Goal: Transaction & Acquisition: Purchase product/service

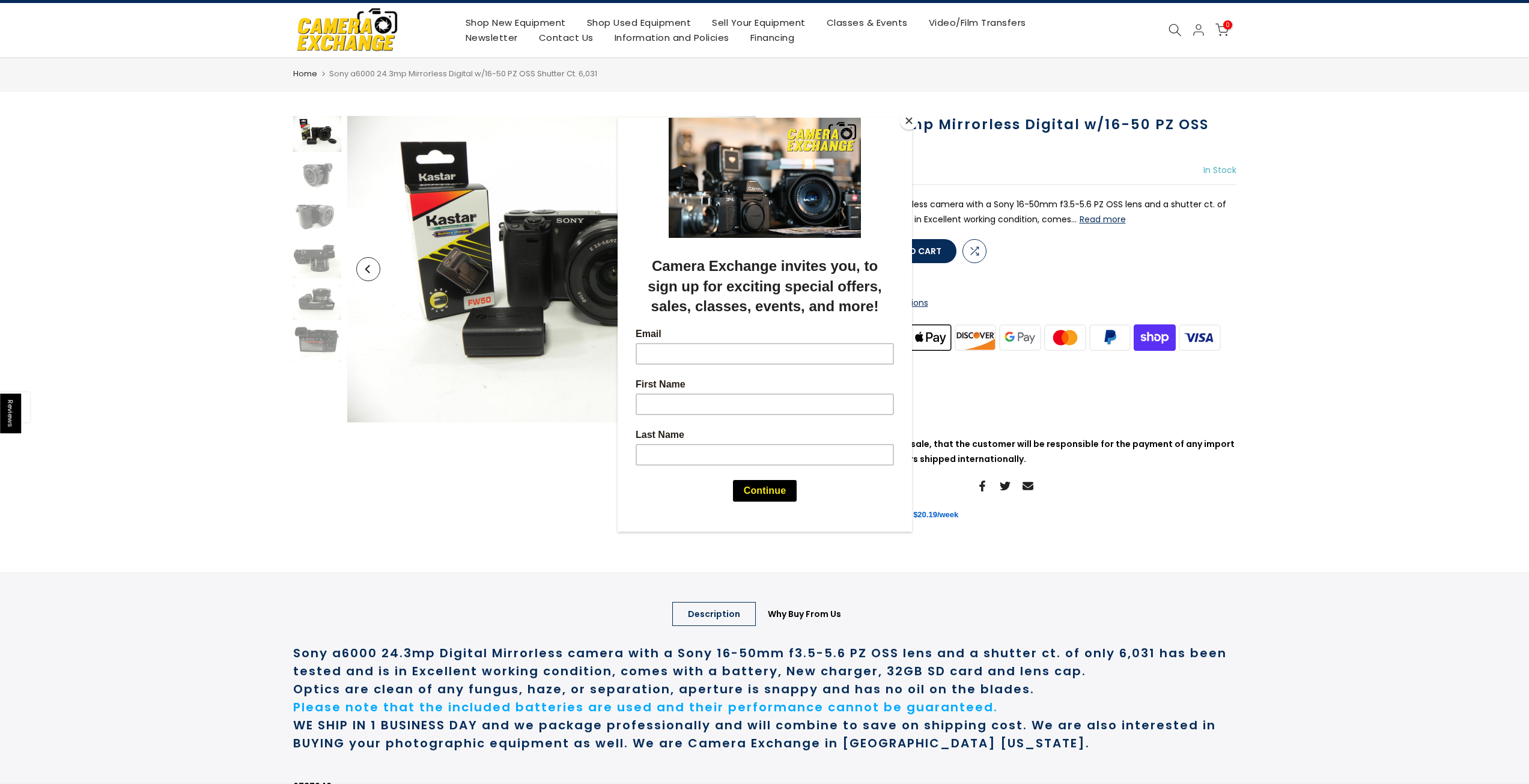
scroll to position [120, 0]
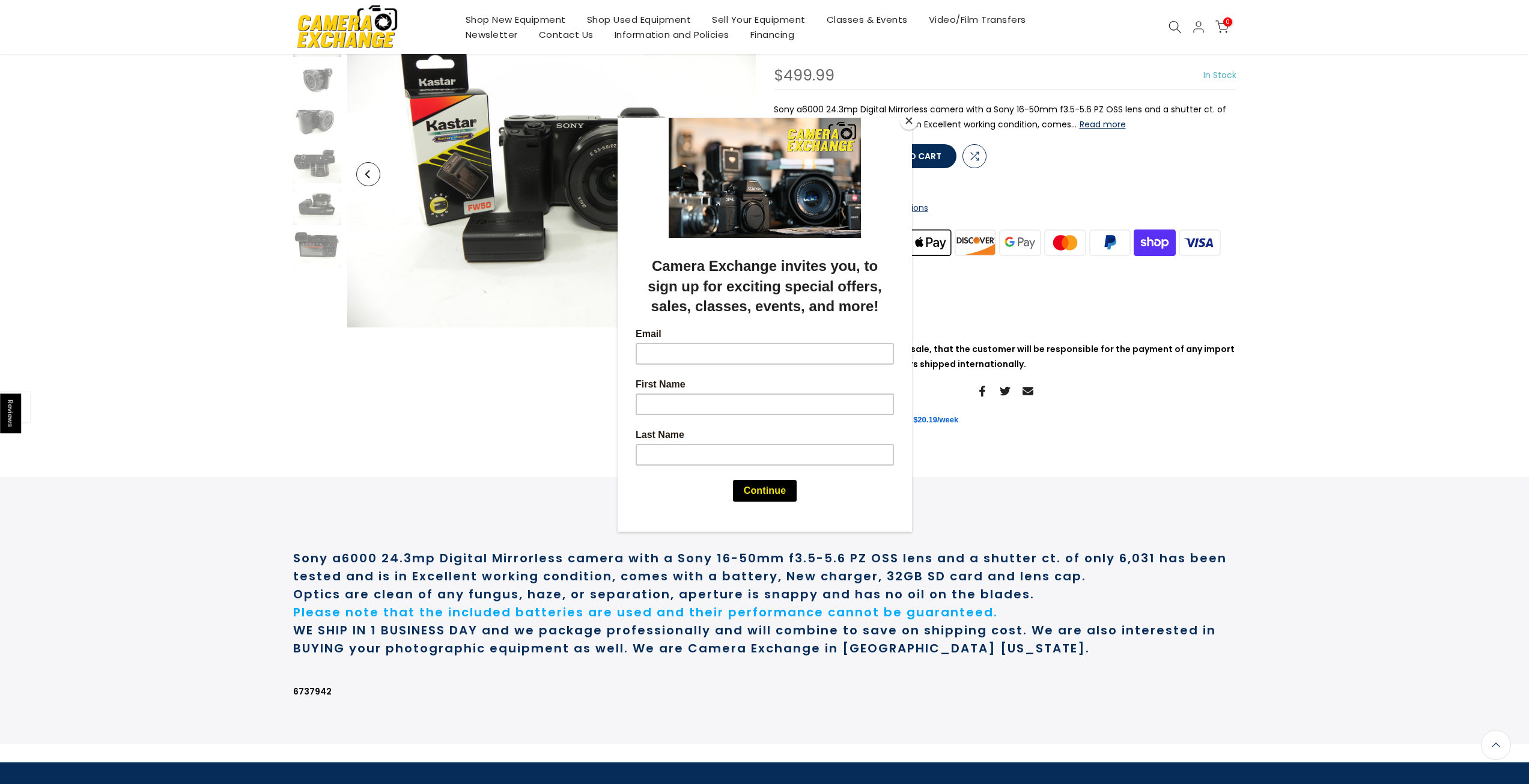
click at [912, 124] on button "Close" at bounding box center [908, 121] width 18 height 18
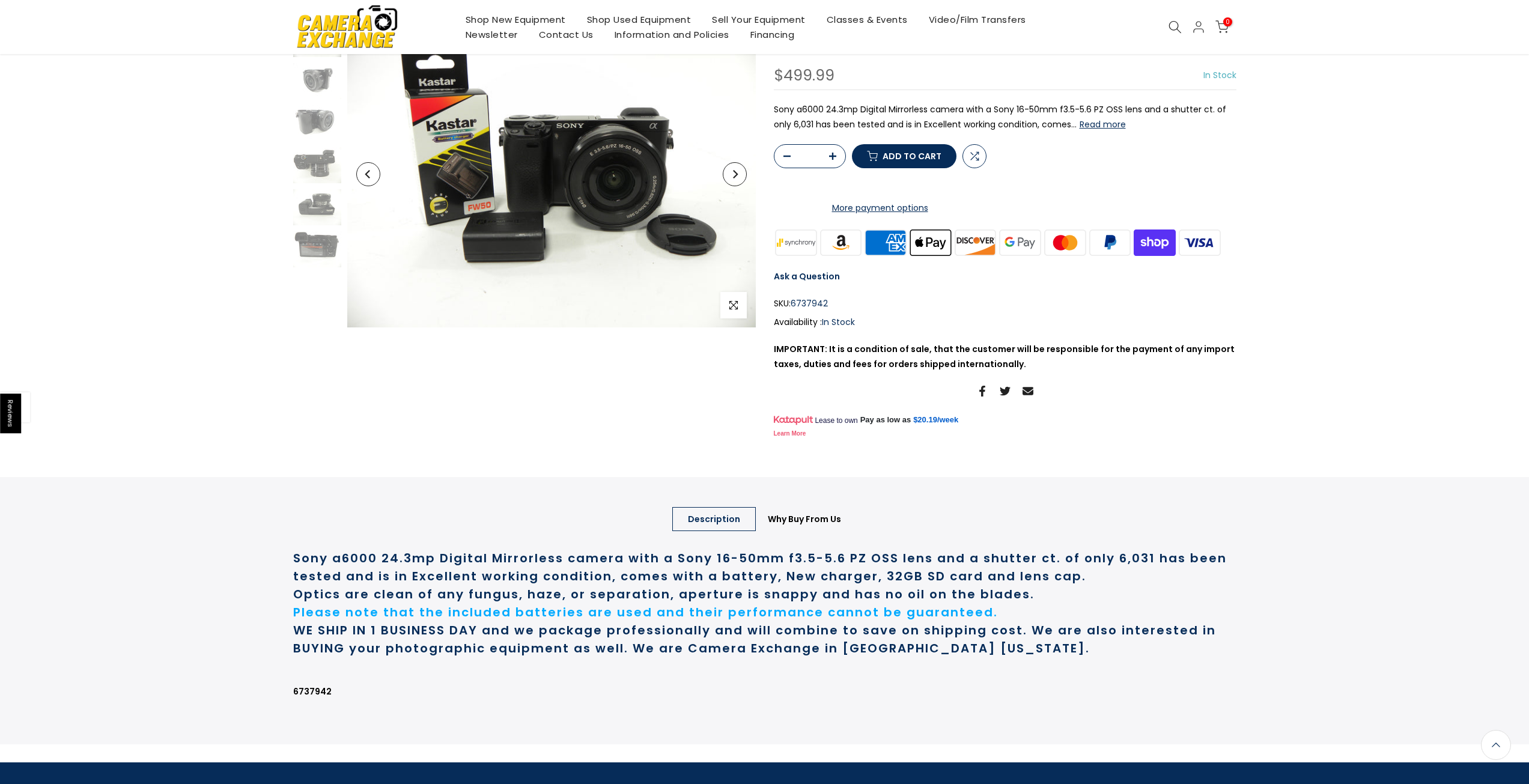
scroll to position [119, 0]
click at [776, 190] on shop-pay-wallet-button at bounding box center [775, 184] width 2 height 12
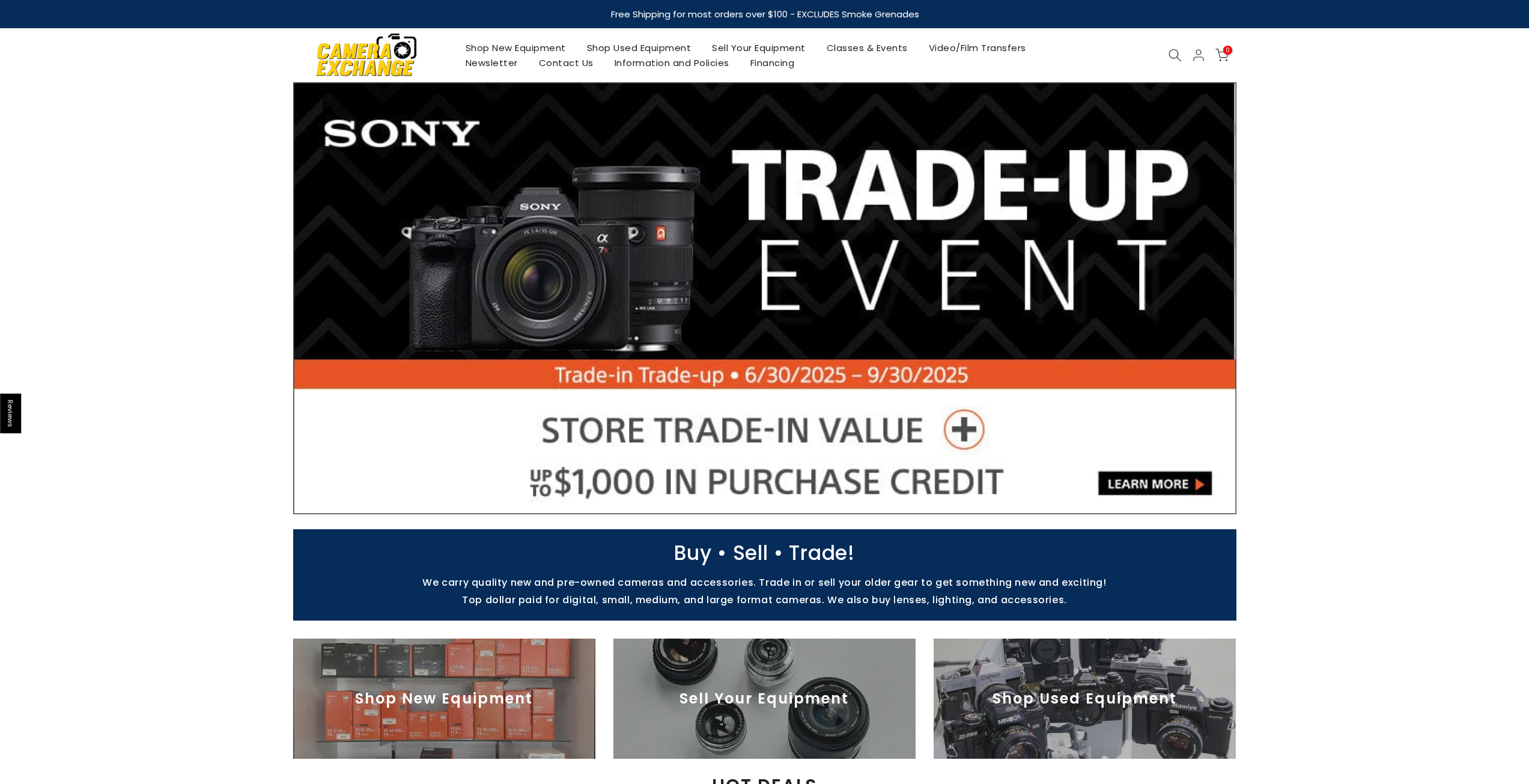
click at [1182, 52] on icon at bounding box center [1175, 55] width 13 height 13
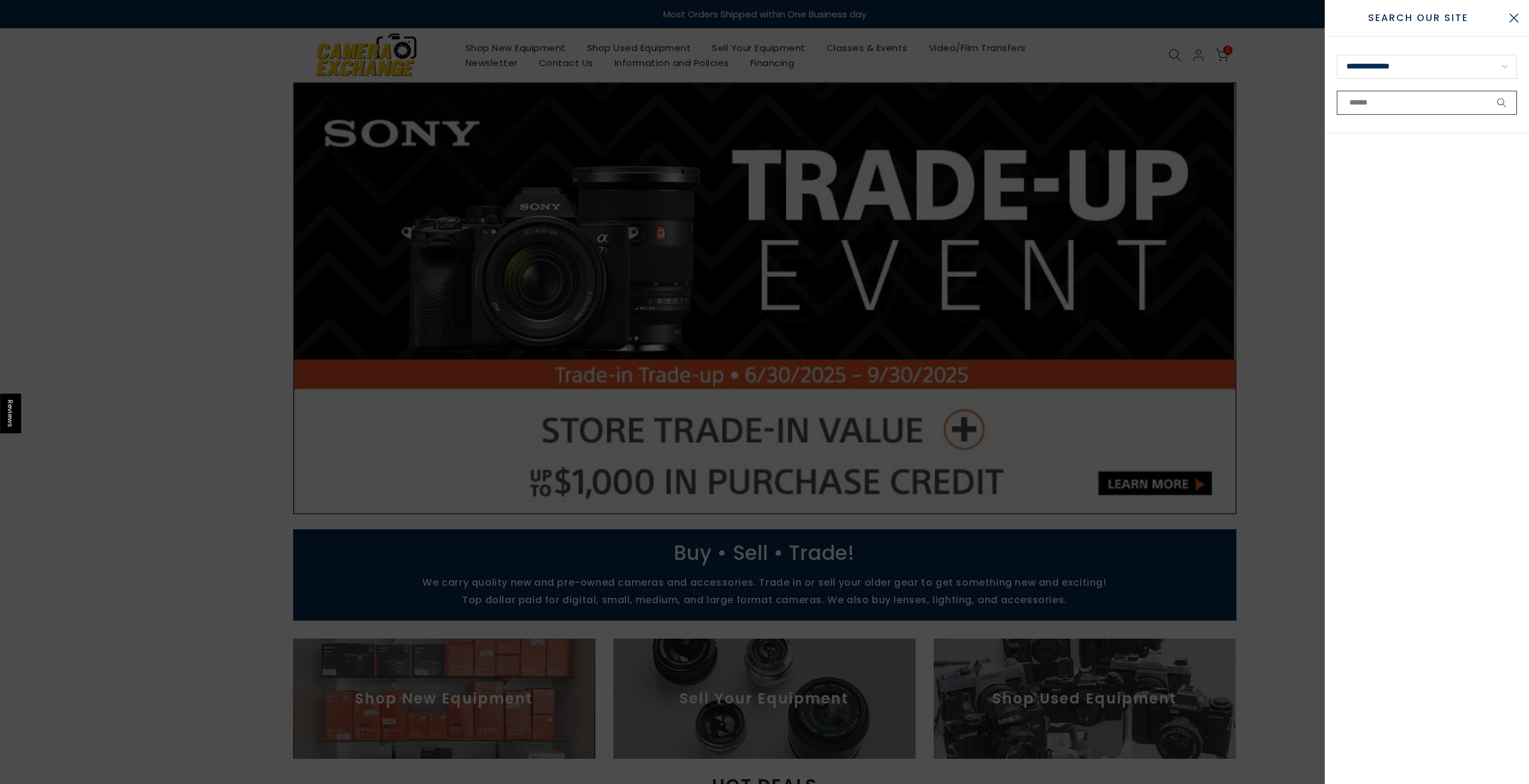
click at [1402, 102] on input "text" at bounding box center [1427, 103] width 181 height 24
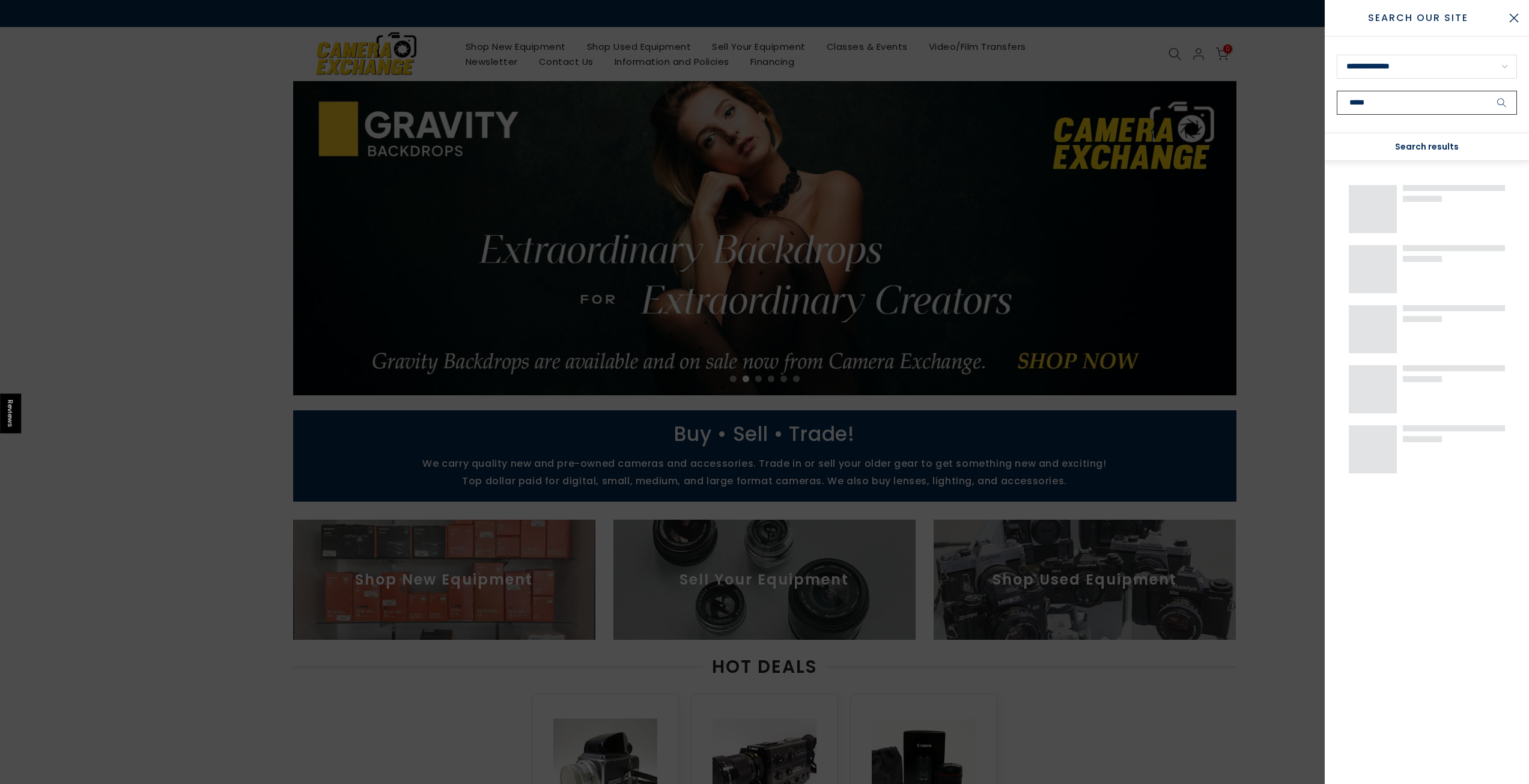
type input "*****"
click at [1486, 91] on button "submit" at bounding box center [1501, 103] width 30 height 24
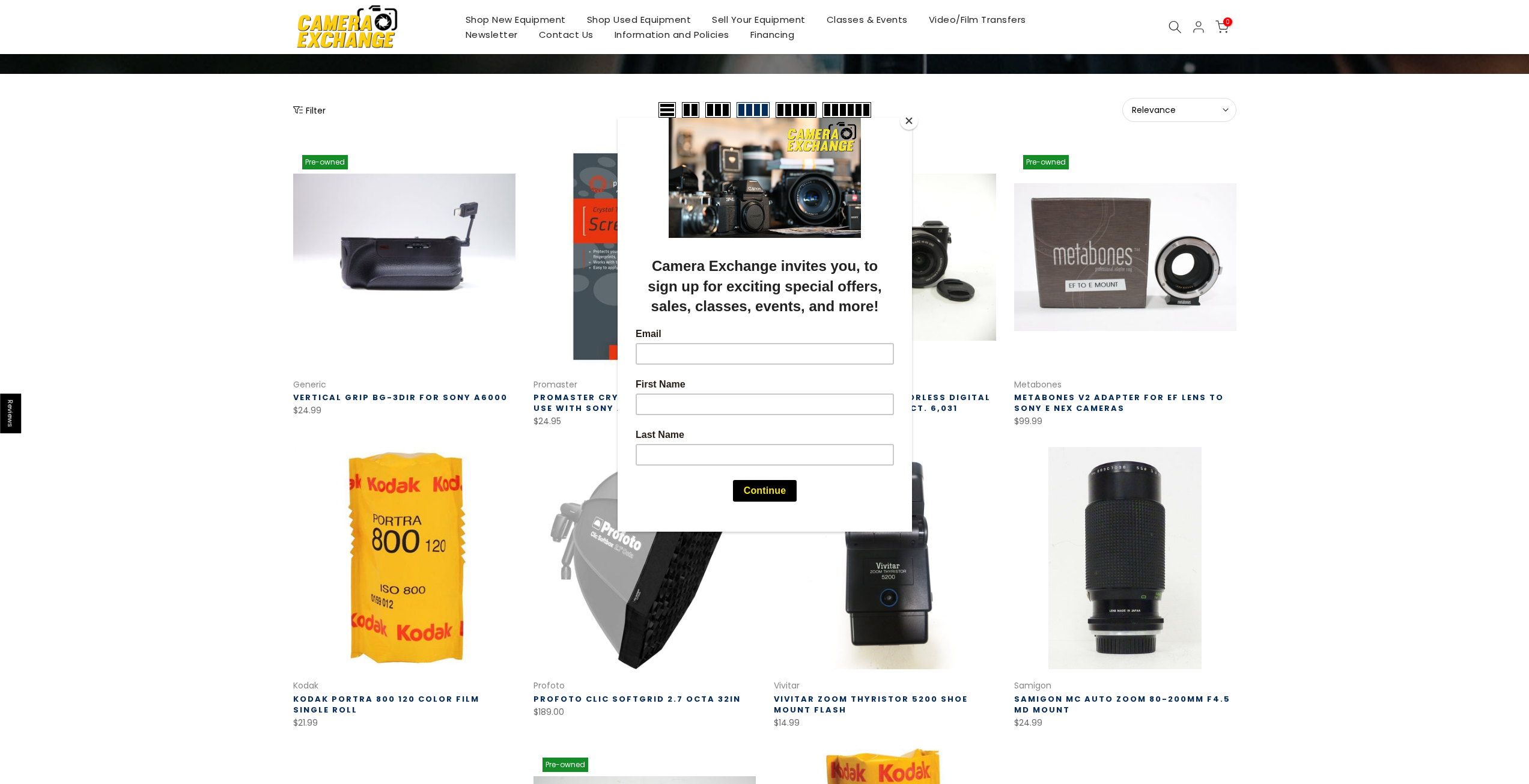
scroll to position [180, 0]
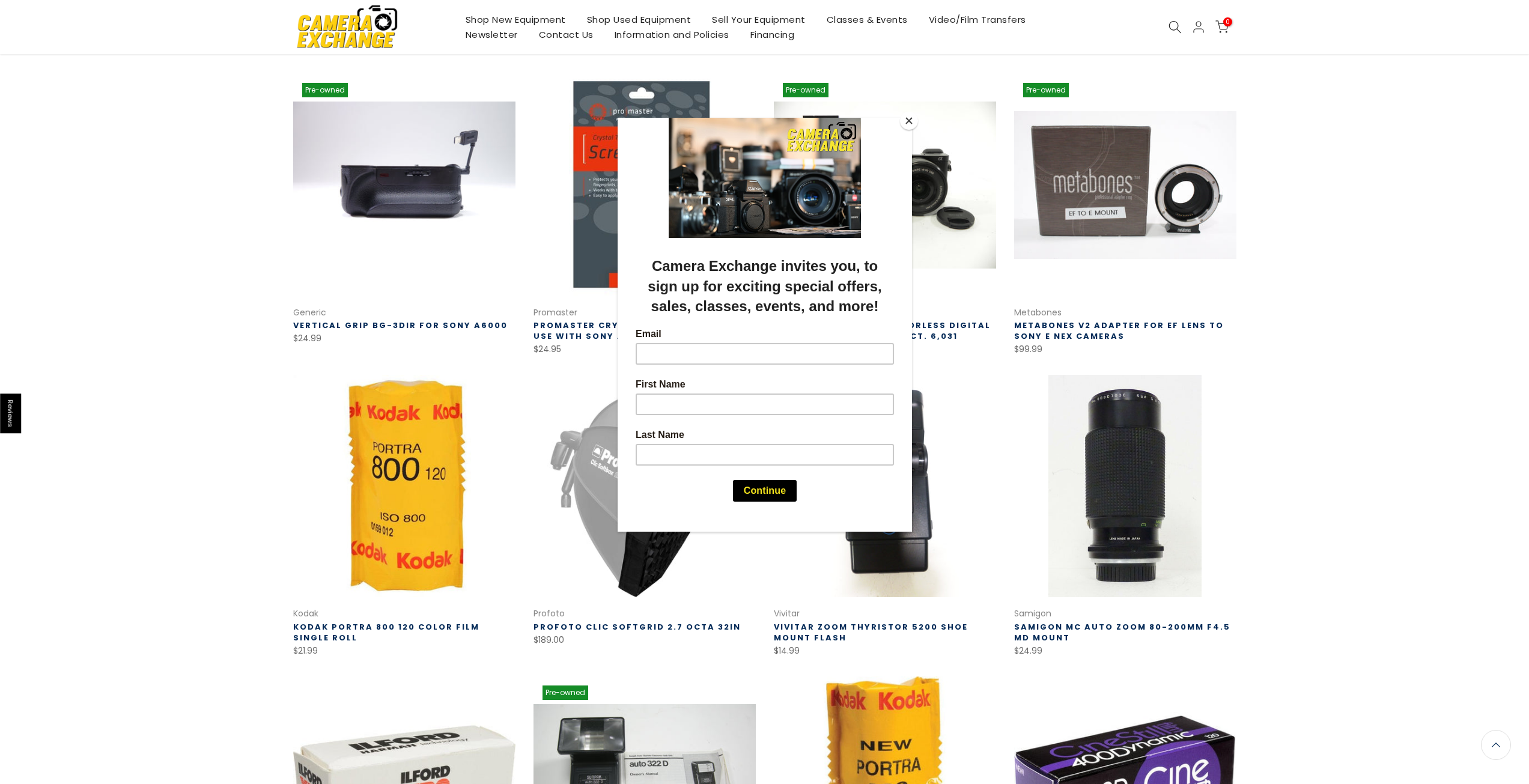
click at [910, 127] on button "Close" at bounding box center [908, 121] width 18 height 18
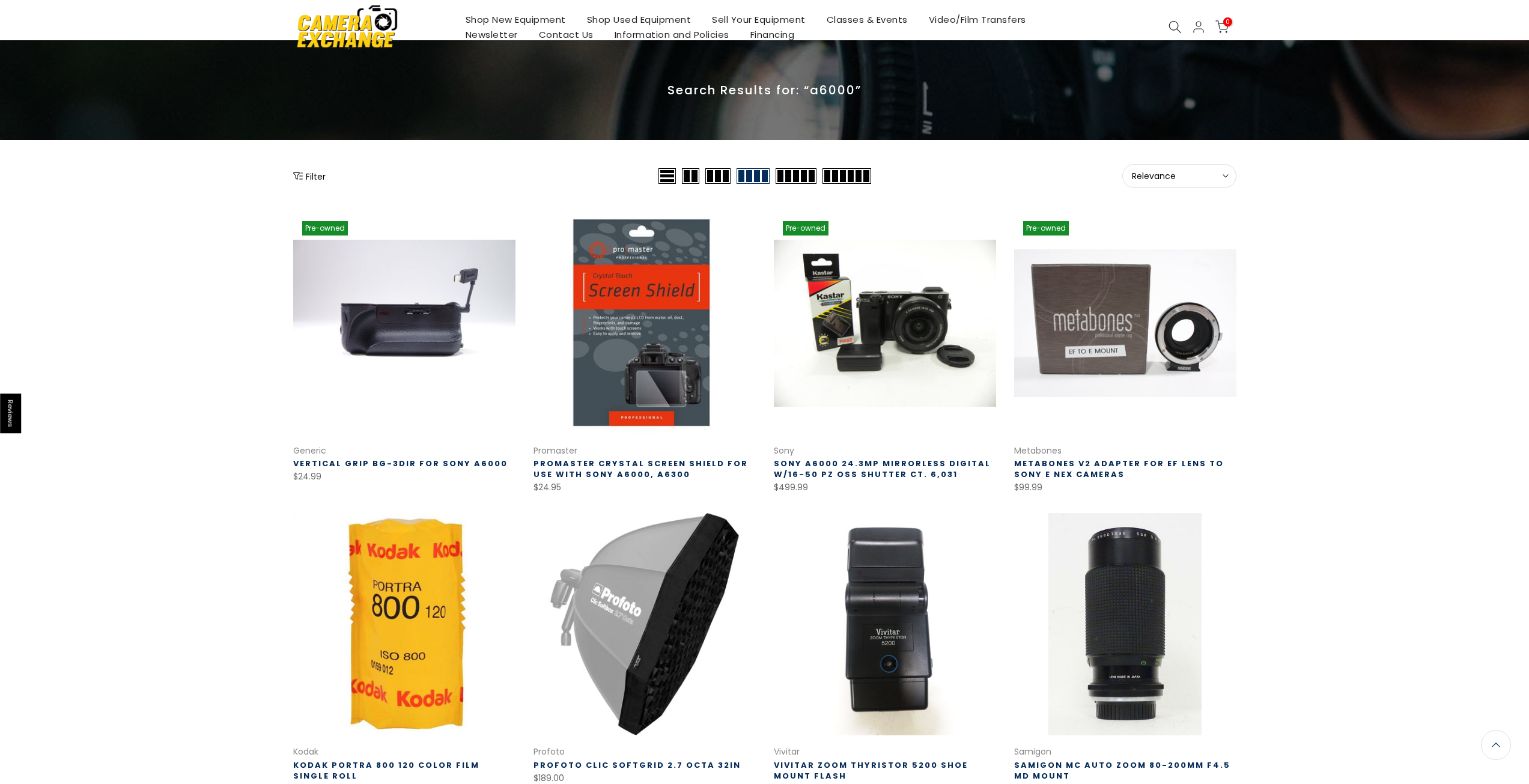
scroll to position [0, 0]
